Goal: Transaction & Acquisition: Purchase product/service

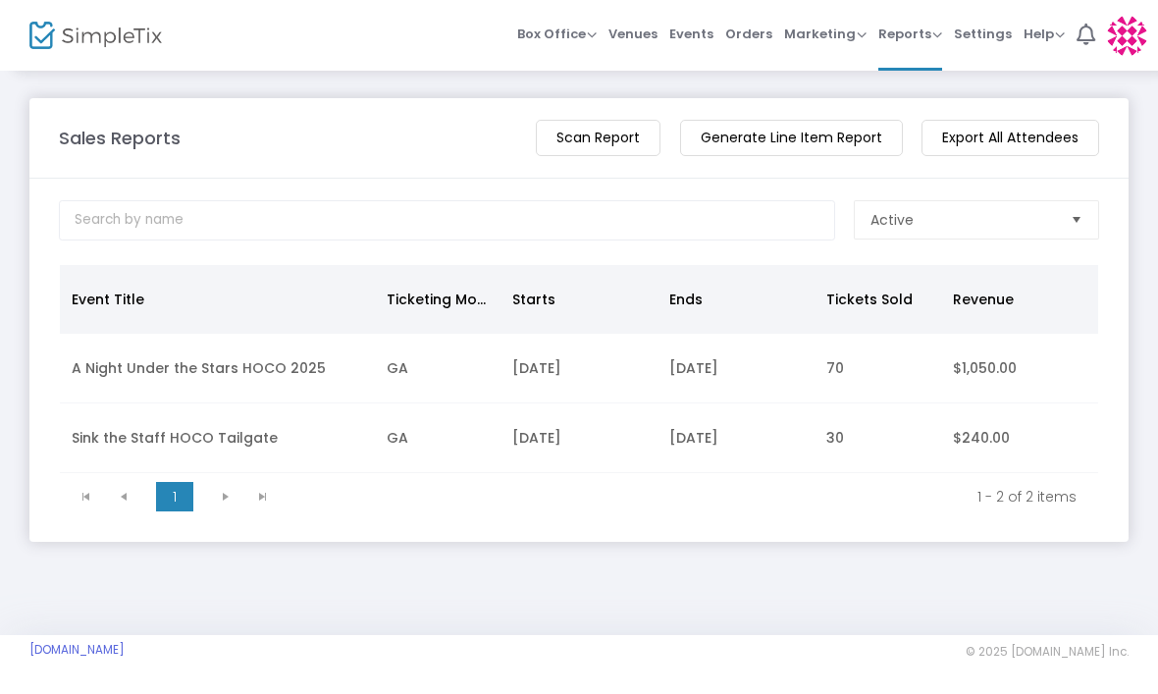
click at [553, 36] on span "Box Office" at bounding box center [557, 34] width 80 height 19
click at [621, 63] on li "Sell Tickets" at bounding box center [587, 66] width 140 height 38
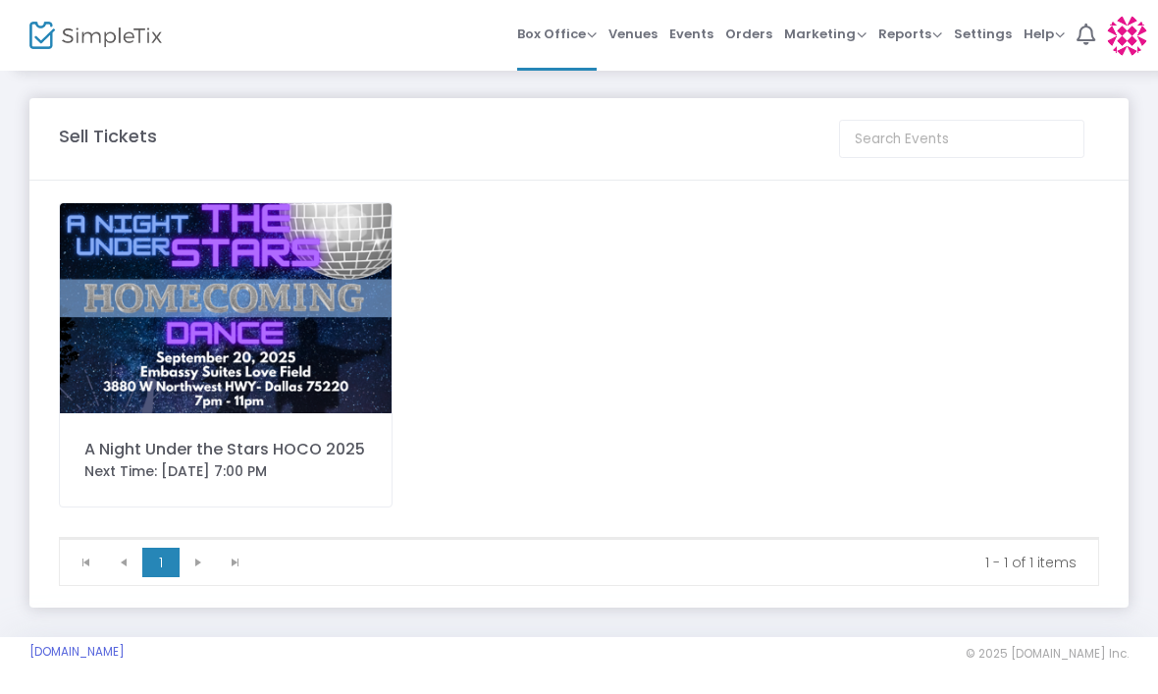
click at [277, 332] on img at bounding box center [226, 308] width 332 height 210
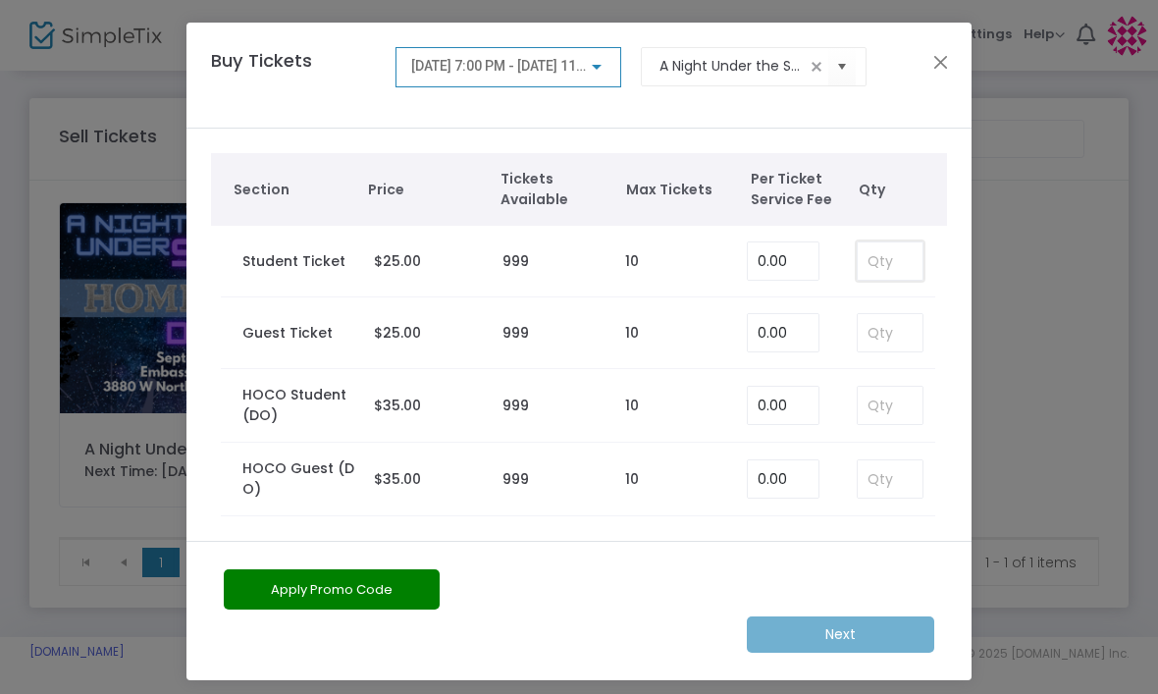
click at [884, 267] on input at bounding box center [890, 260] width 65 height 37
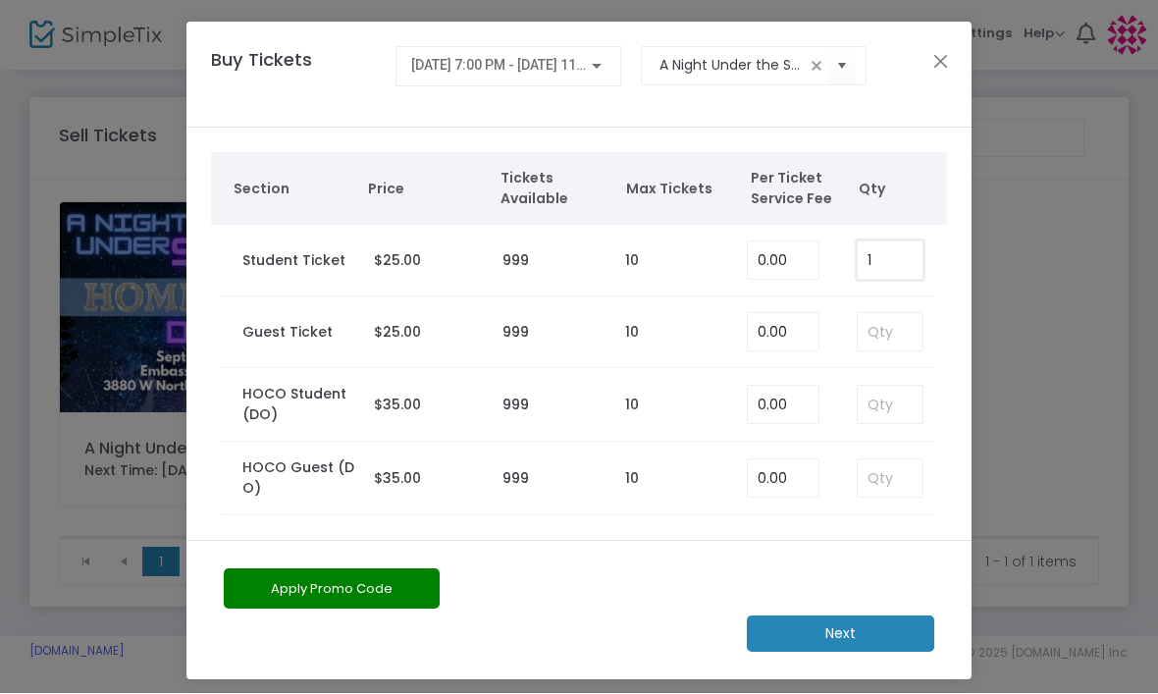
type input "1"
click at [892, 630] on m-button "Next" at bounding box center [841, 635] width 188 height 36
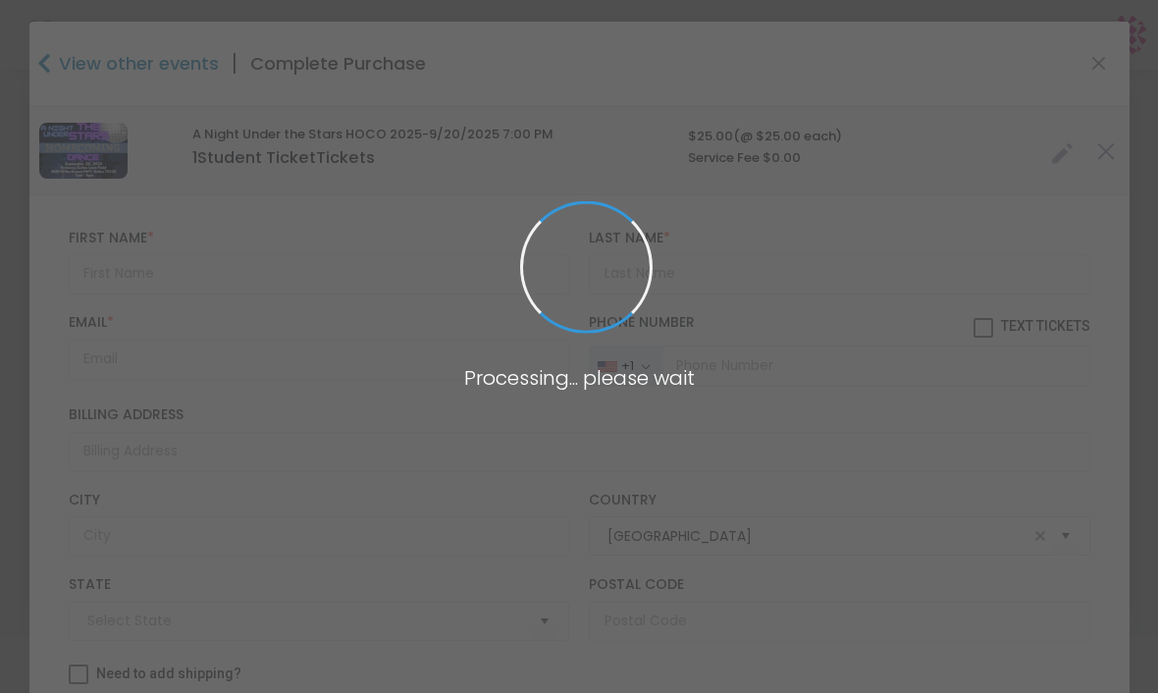
type input "[US_STATE]"
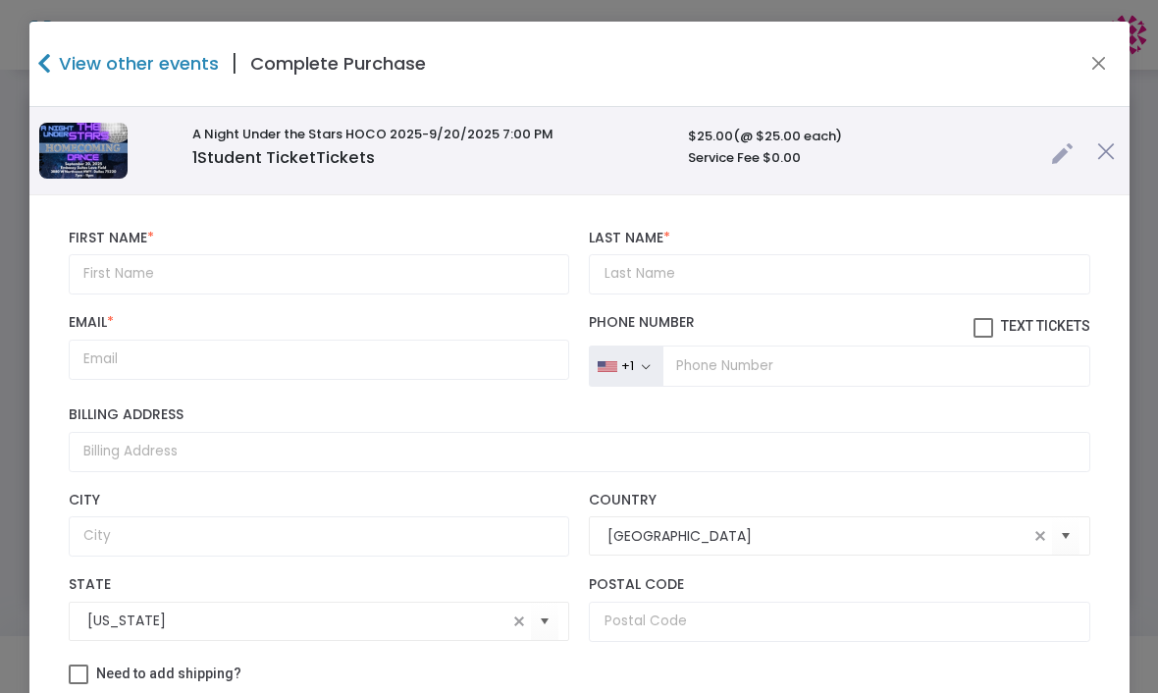
click at [287, 245] on div "First Name * First Name is required." at bounding box center [319, 263] width 520 height 65
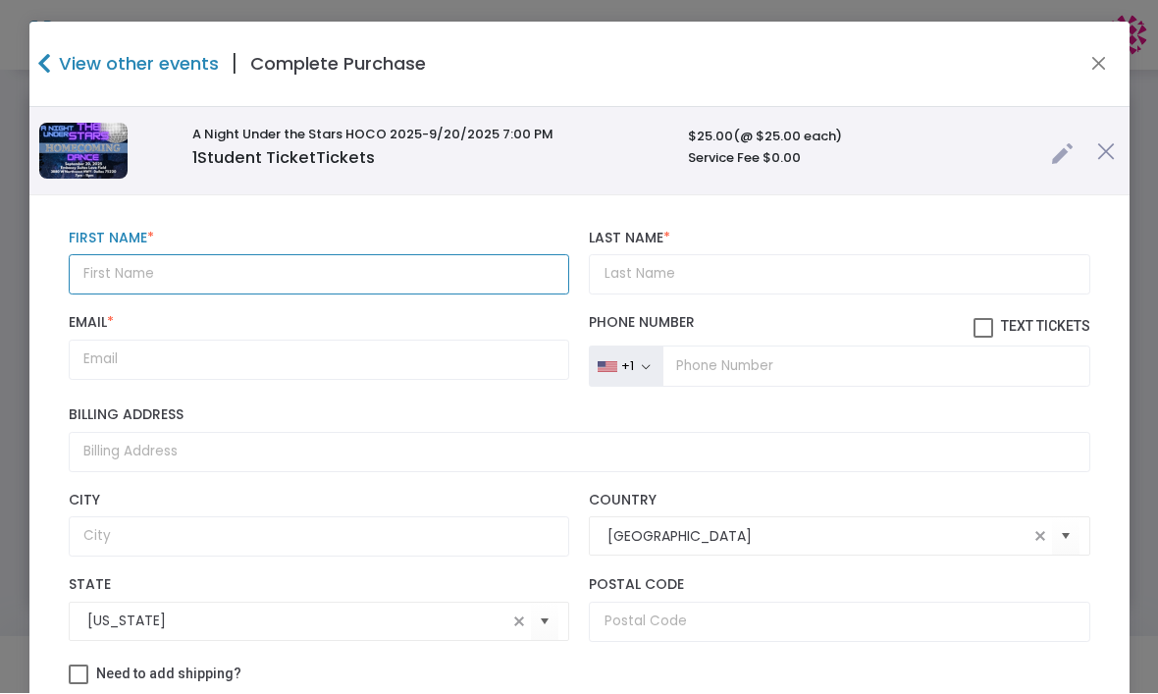
click at [311, 296] on input "text" at bounding box center [320, 275] width 502 height 40
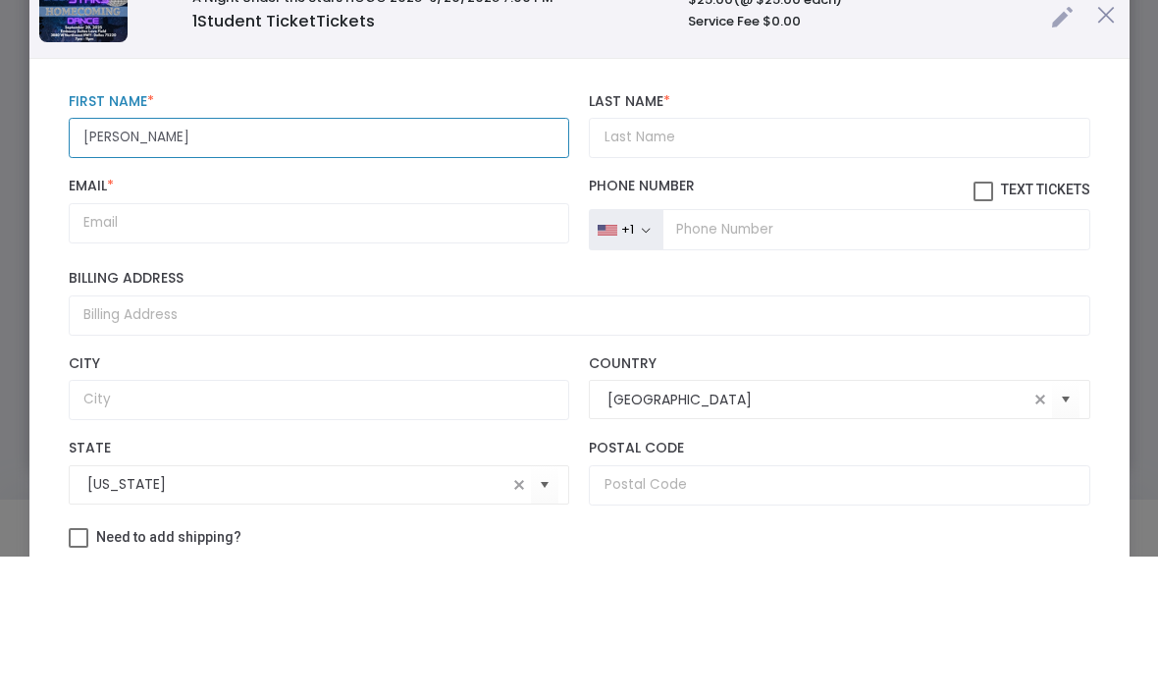
type input "[PERSON_NAME]"
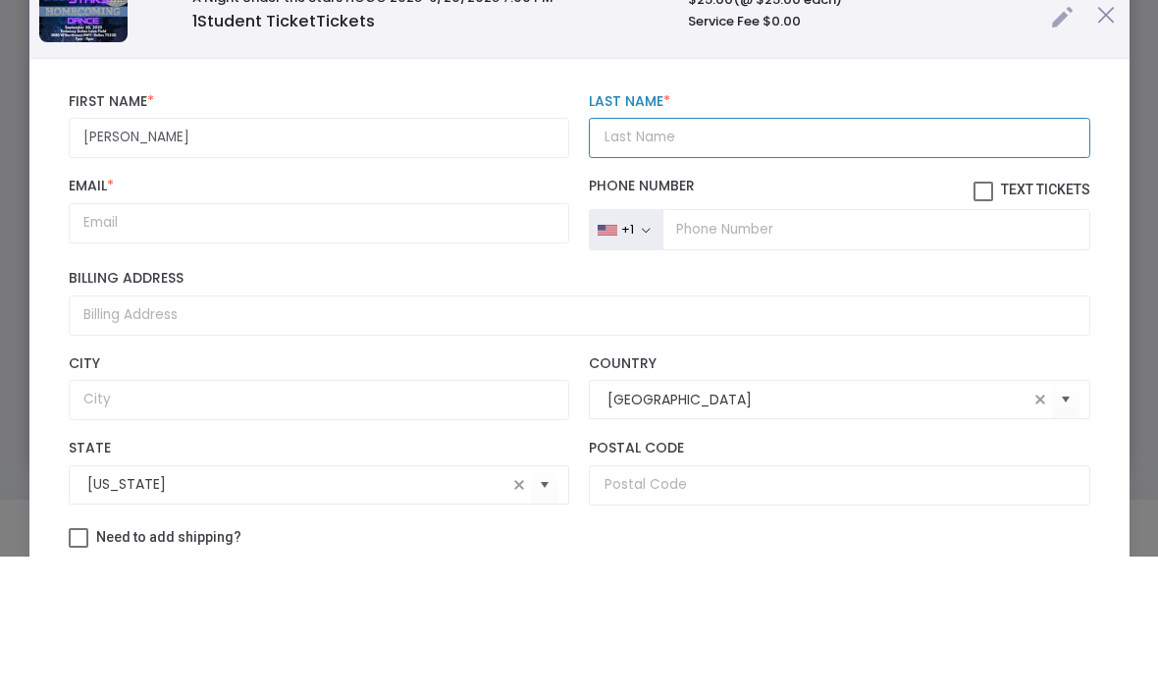
click at [762, 255] on input "Last Name *" at bounding box center [840, 275] width 502 height 40
type input "[PERSON_NAME]"
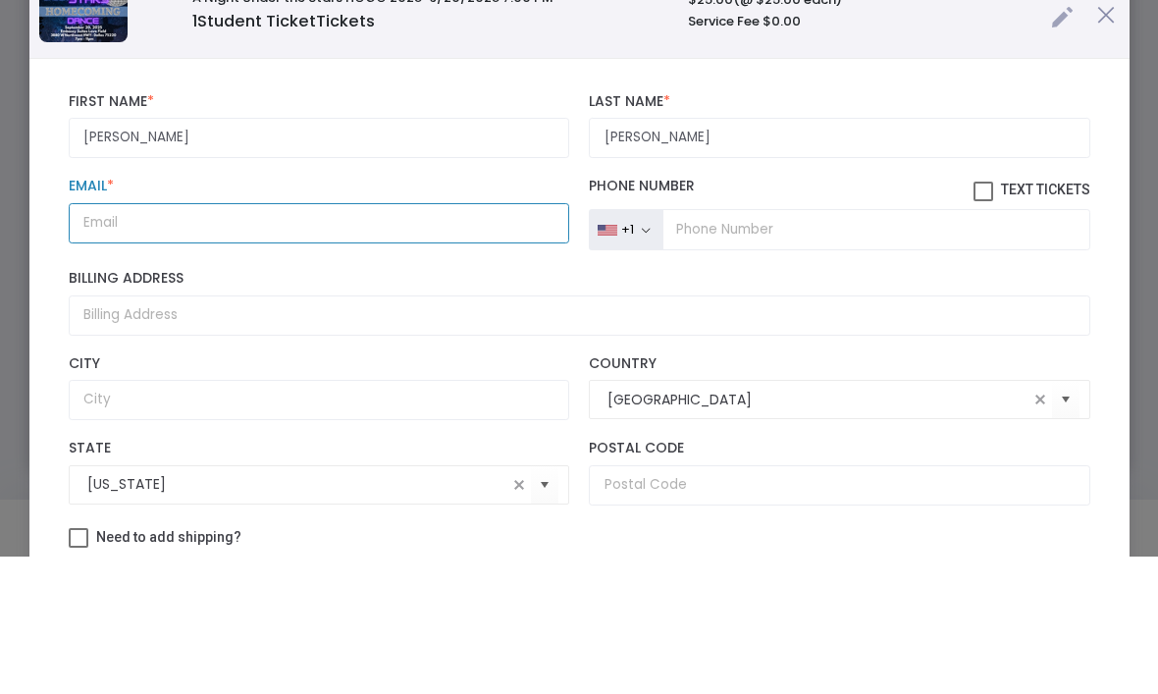
click at [438, 341] on input "Email *" at bounding box center [320, 361] width 502 height 40
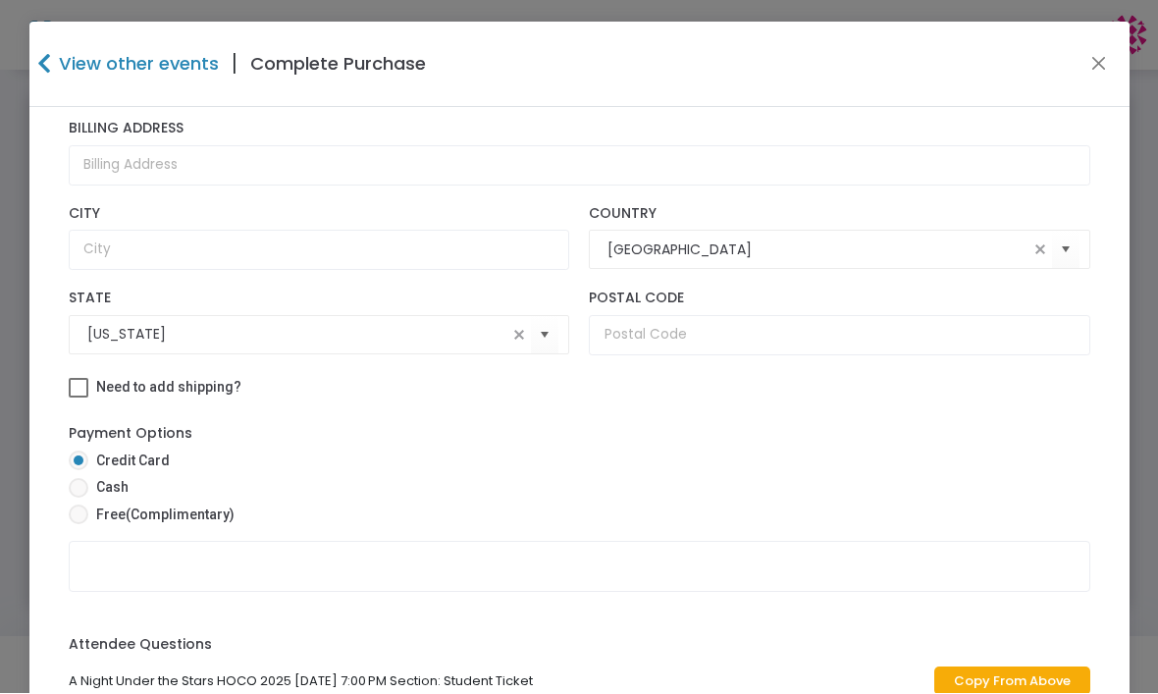
scroll to position [290, 0]
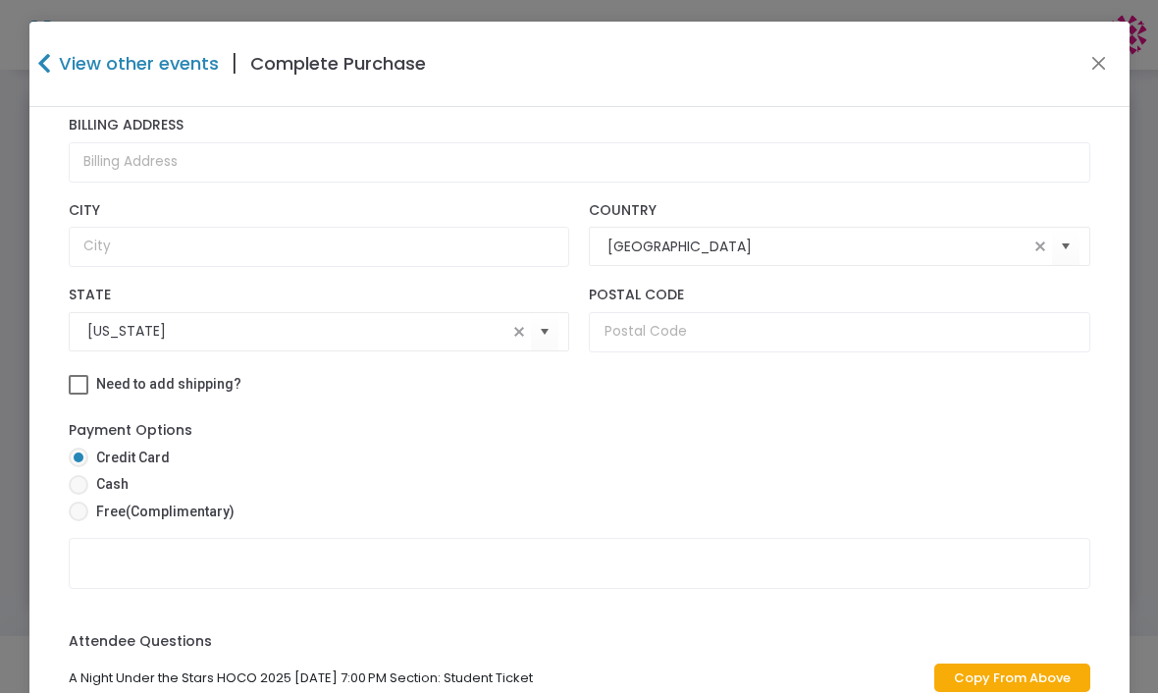
type input "[EMAIL_ADDRESS][DOMAIN_NAME]"
click at [90, 496] on span "Cash" at bounding box center [108, 485] width 40 height 21
click at [79, 497] on input "Cash" at bounding box center [78, 496] width 1 height 1
radio input "true"
